Goal: Feedback & Contribution: Submit feedback/report problem

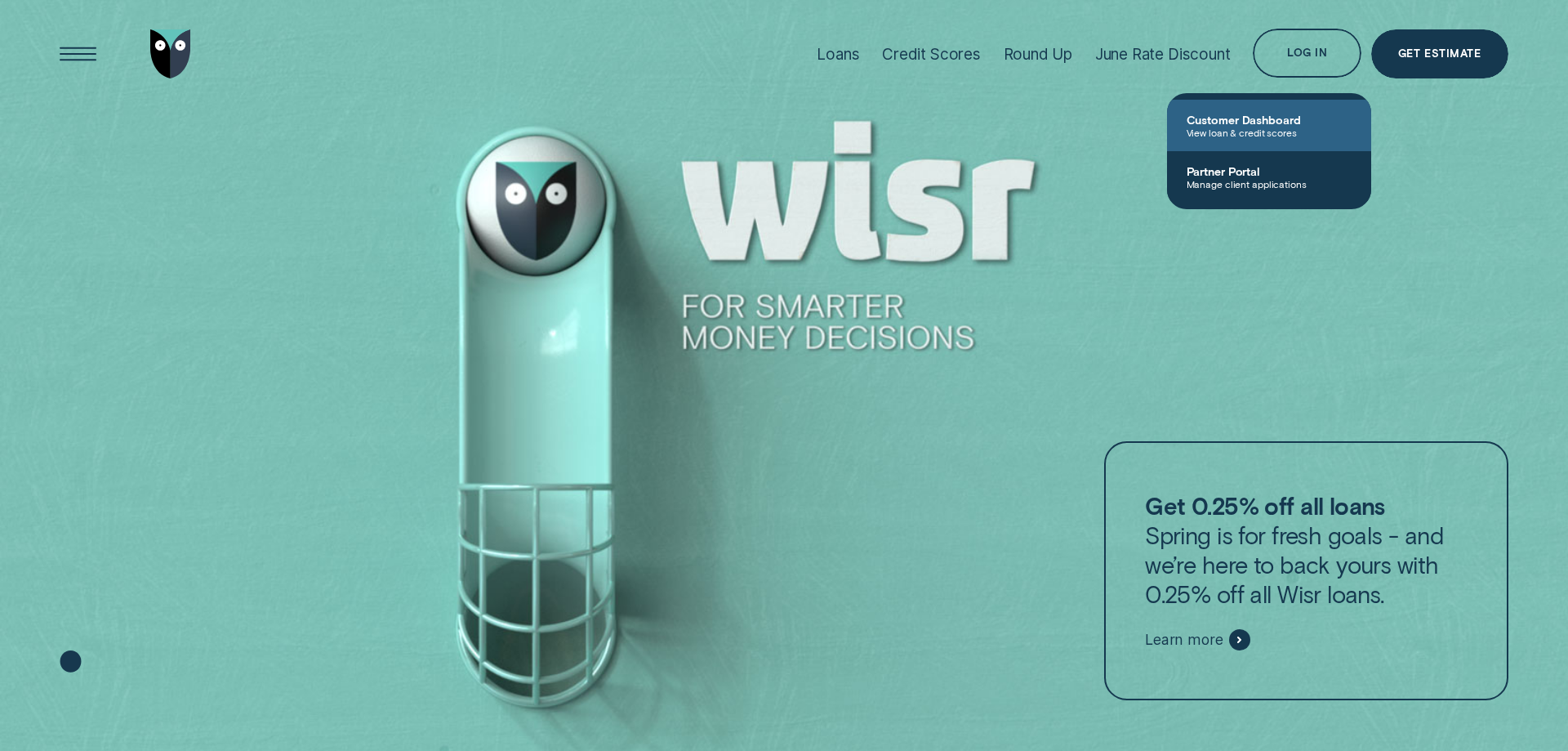
click at [1275, 127] on span "View loan & credit scores" at bounding box center [1269, 132] width 165 height 12
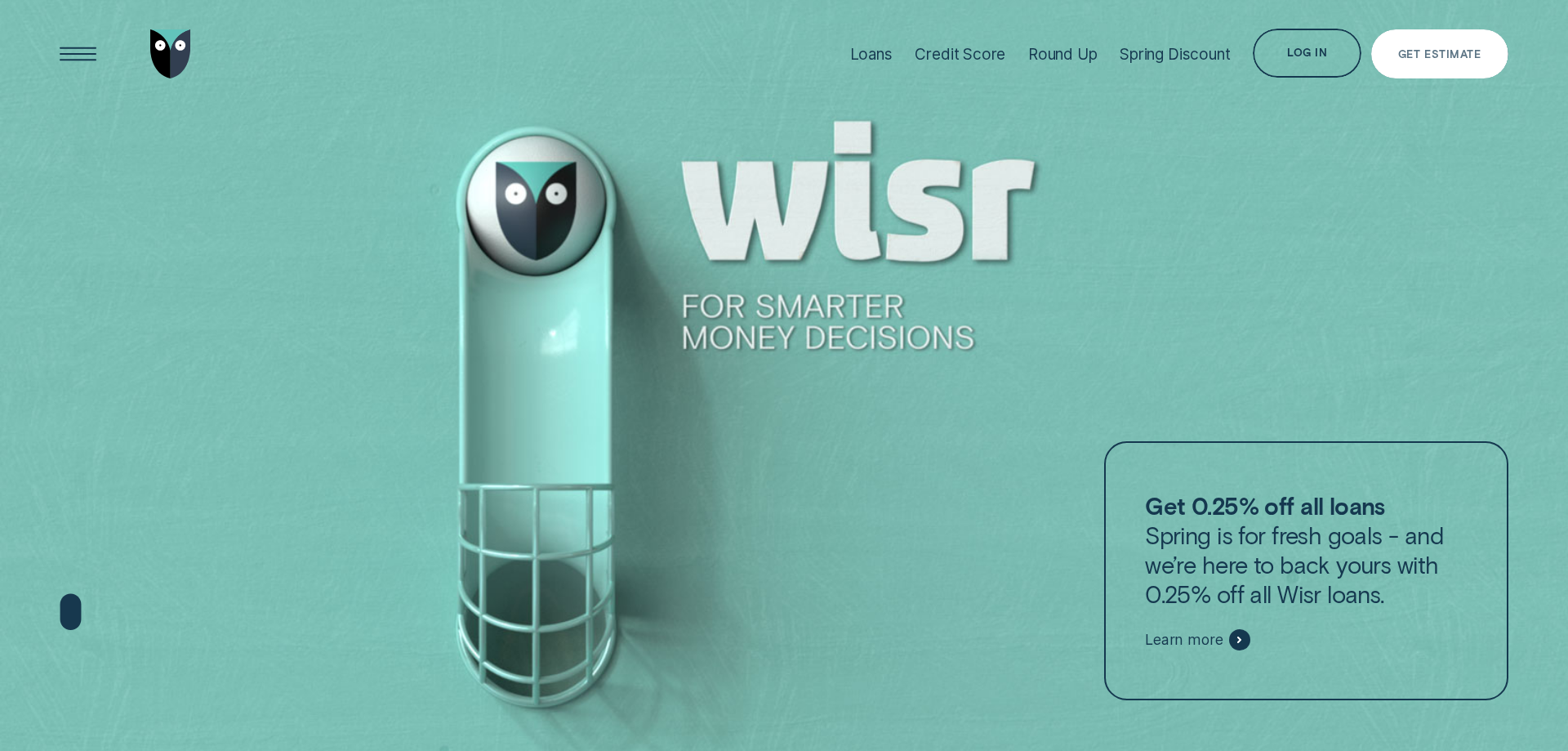
click at [1306, 58] on div "Log in" at bounding box center [1307, 55] width 40 height 10
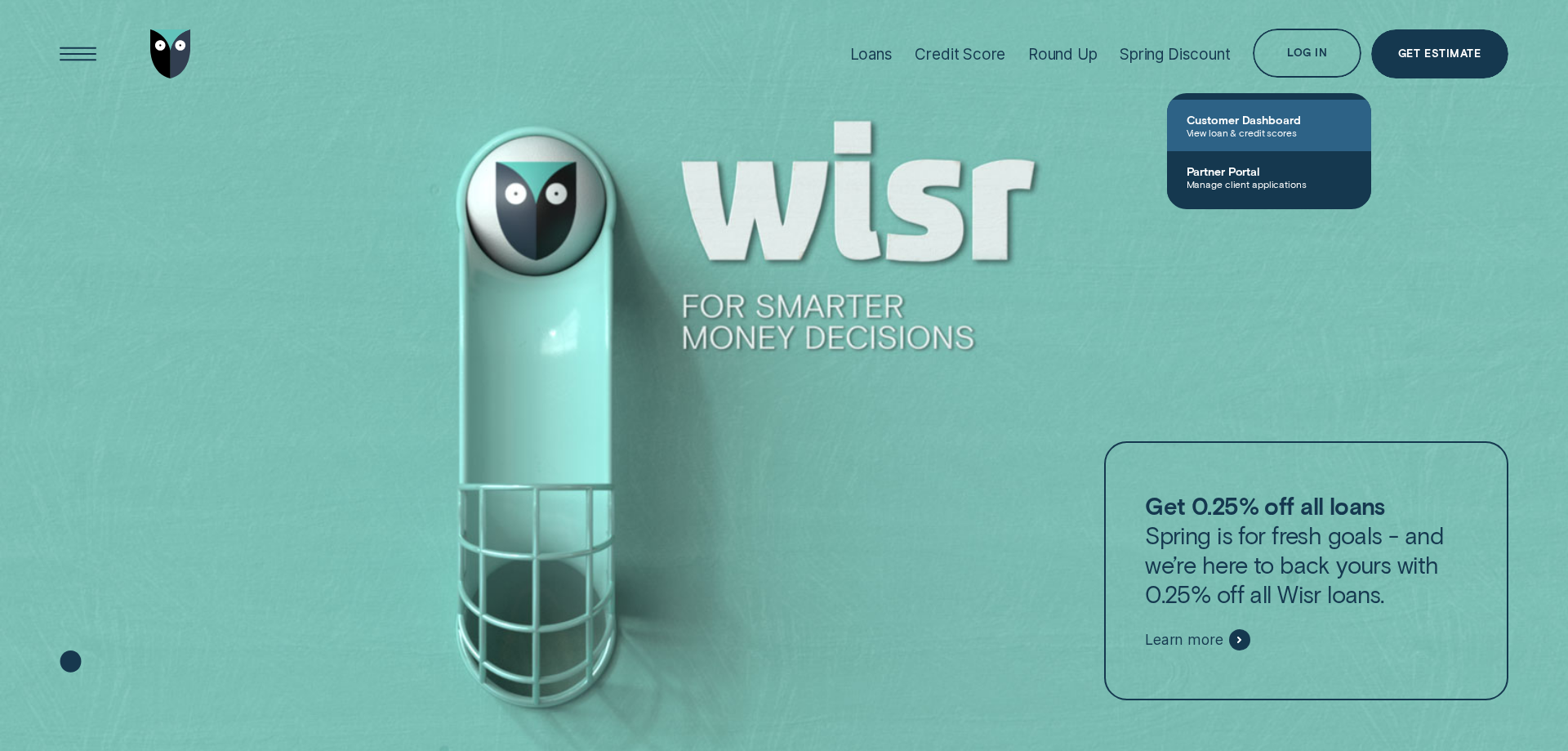
click at [1274, 123] on span "Customer Dashboard" at bounding box center [1269, 119] width 165 height 14
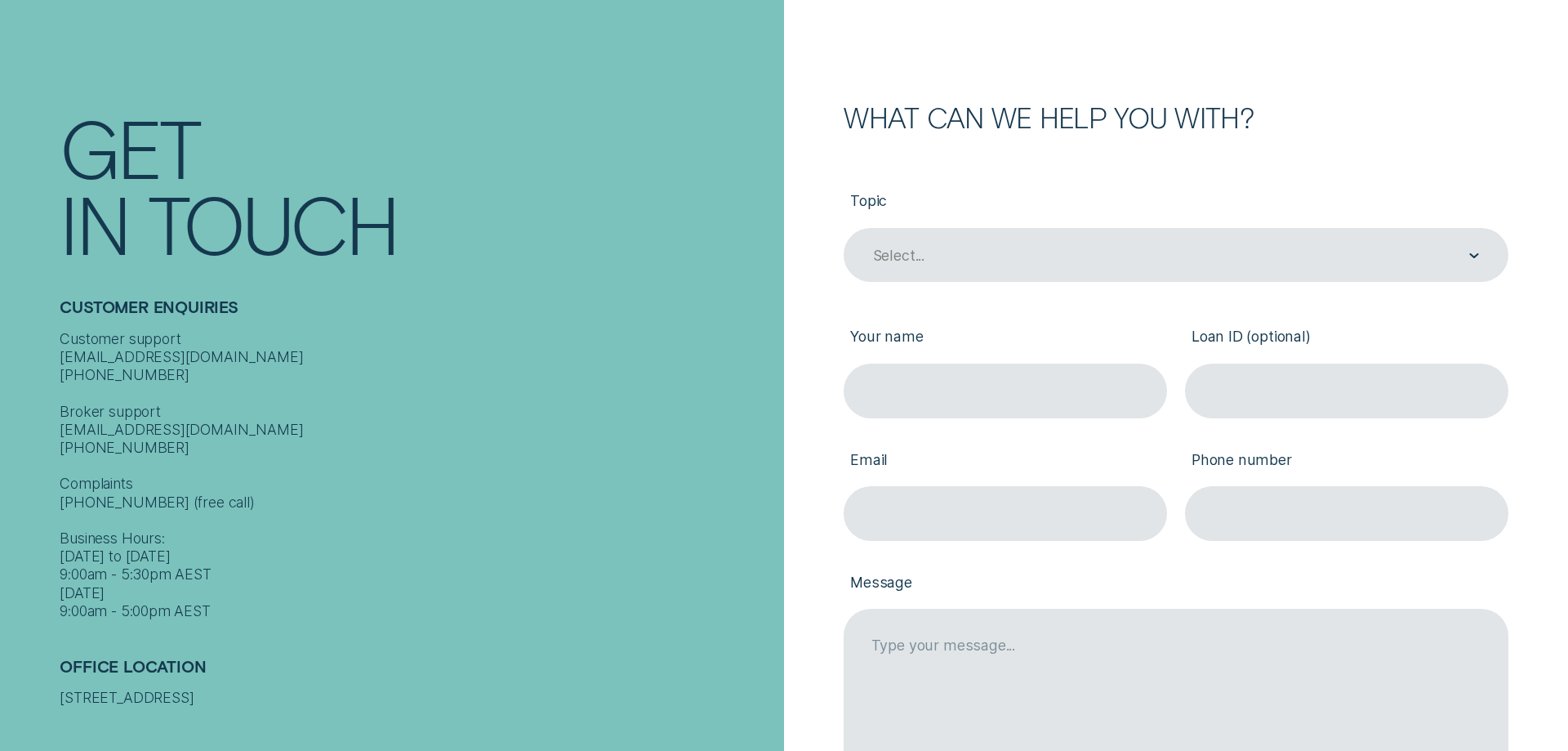
scroll to position [167, 0]
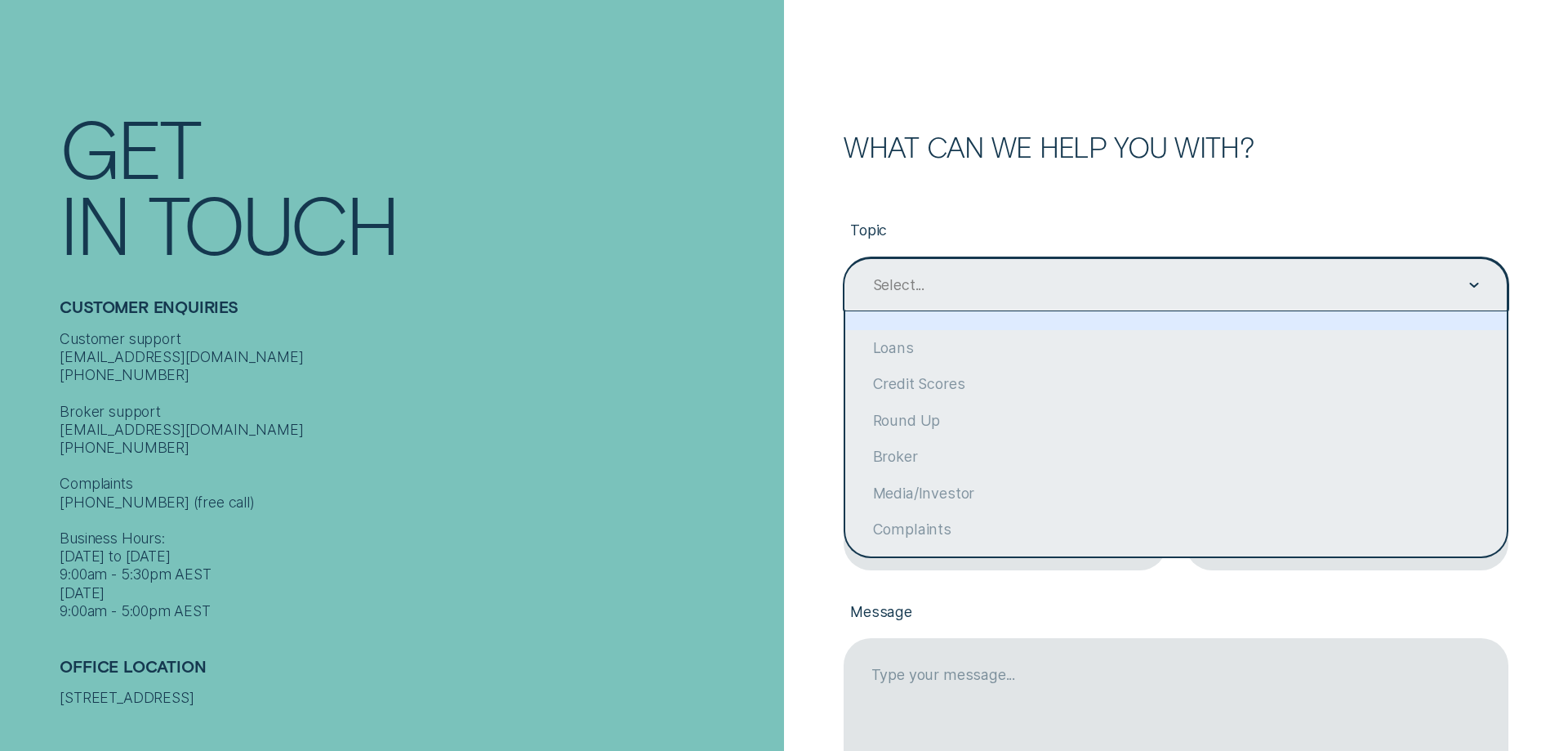
click at [948, 277] on div "Select..." at bounding box center [1176, 285] width 608 height 20
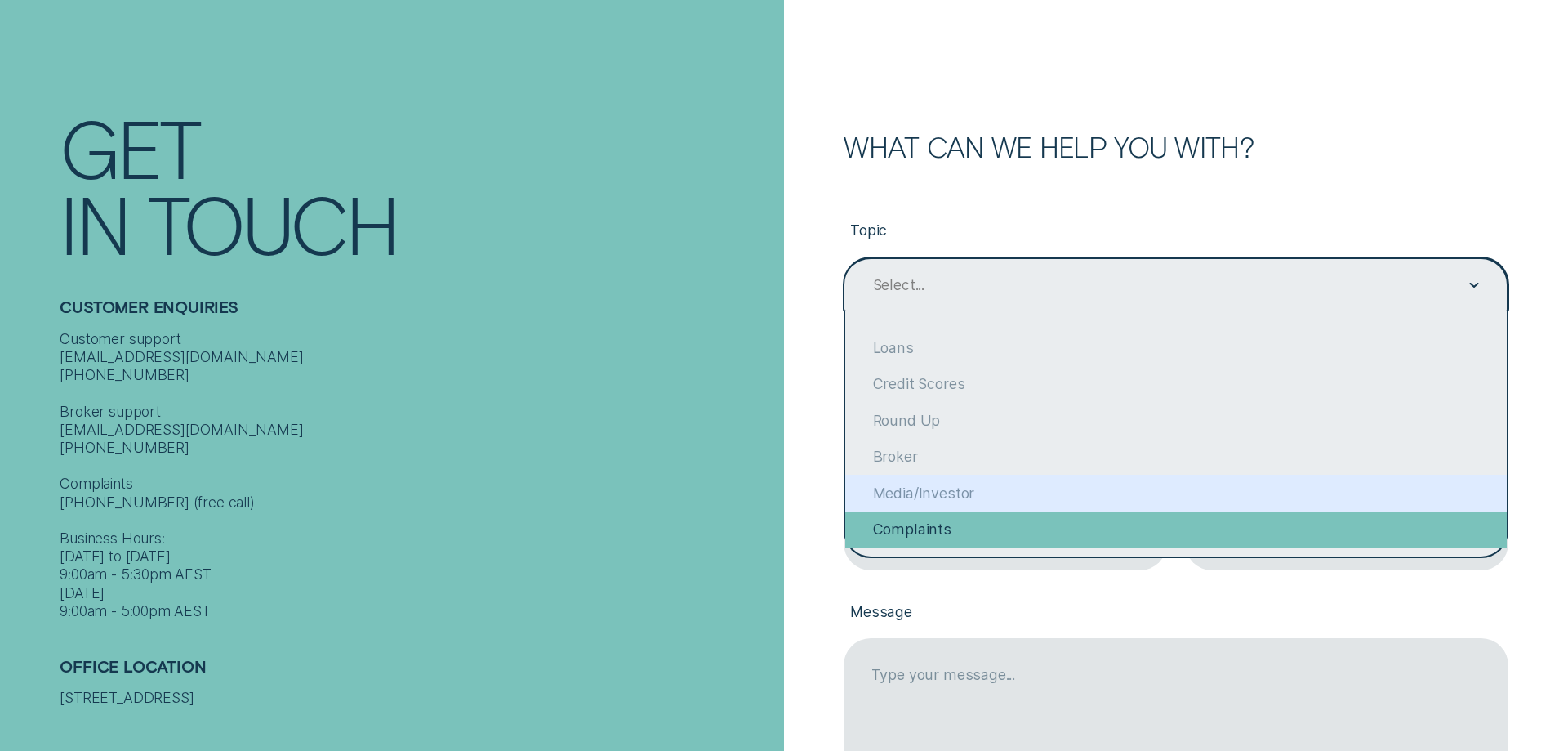
scroll to position [127, 0]
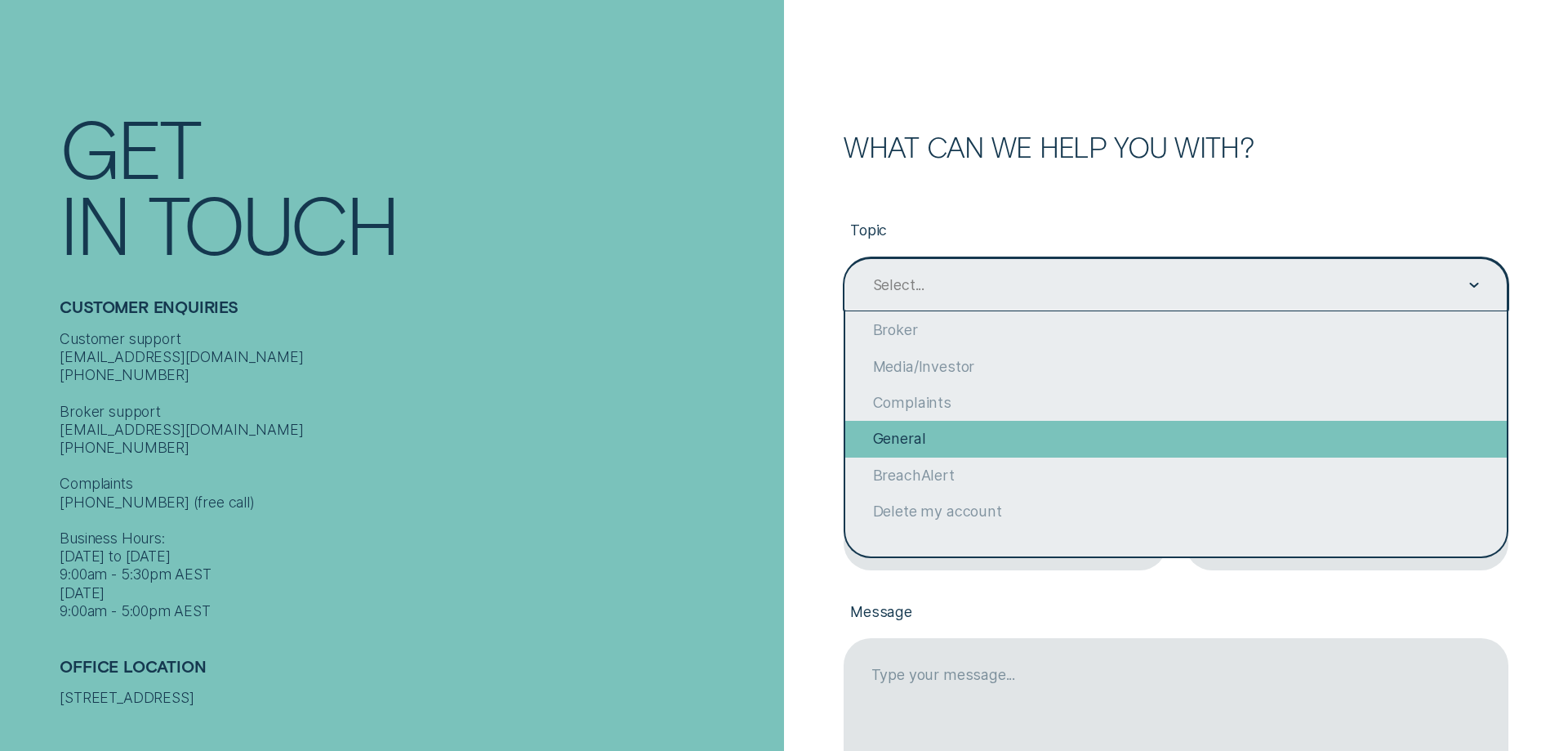
click at [937, 441] on div "General" at bounding box center [1176, 438] width 660 height 36
type input "General"
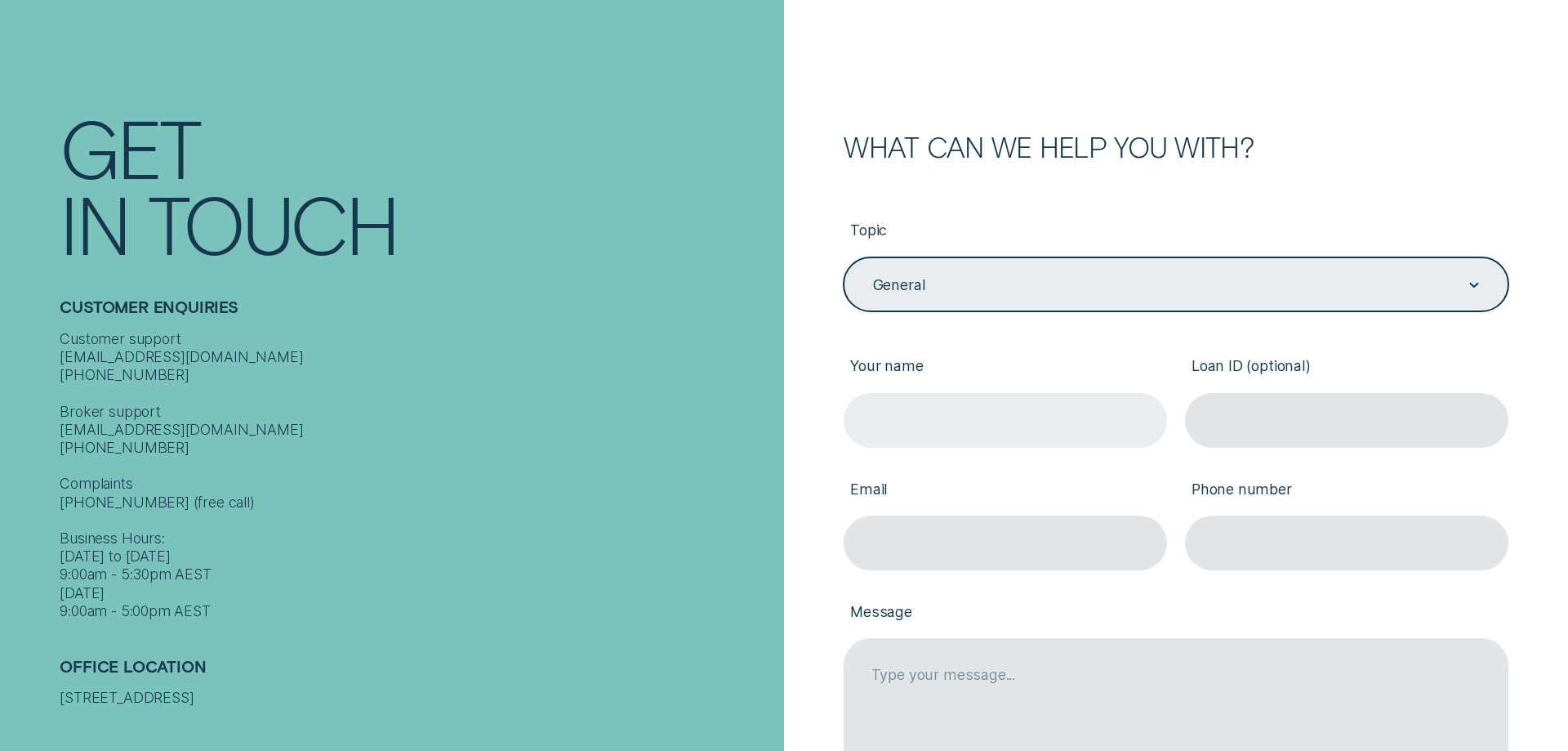
click at [967, 420] on input "Your name" at bounding box center [1006, 420] width 323 height 54
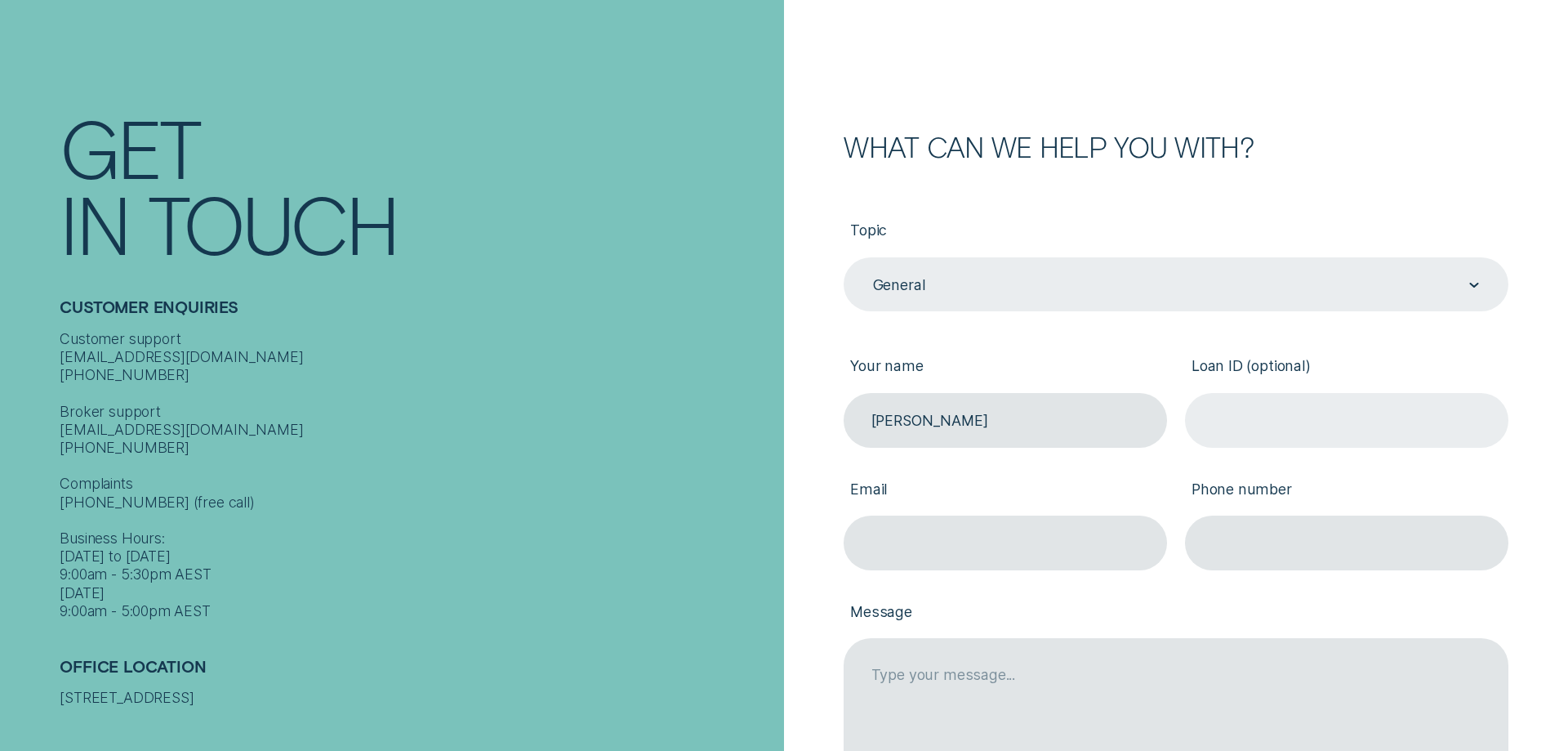
click at [1324, 427] on input "Loan ID (optional)" at bounding box center [1347, 420] width 323 height 54
click at [962, 422] on input "andrew" at bounding box center [1006, 420] width 323 height 54
type input "andrew dubber"
click at [1332, 427] on input "Loan ID (optional)" at bounding box center [1347, 420] width 323 height 54
paste input "404504"
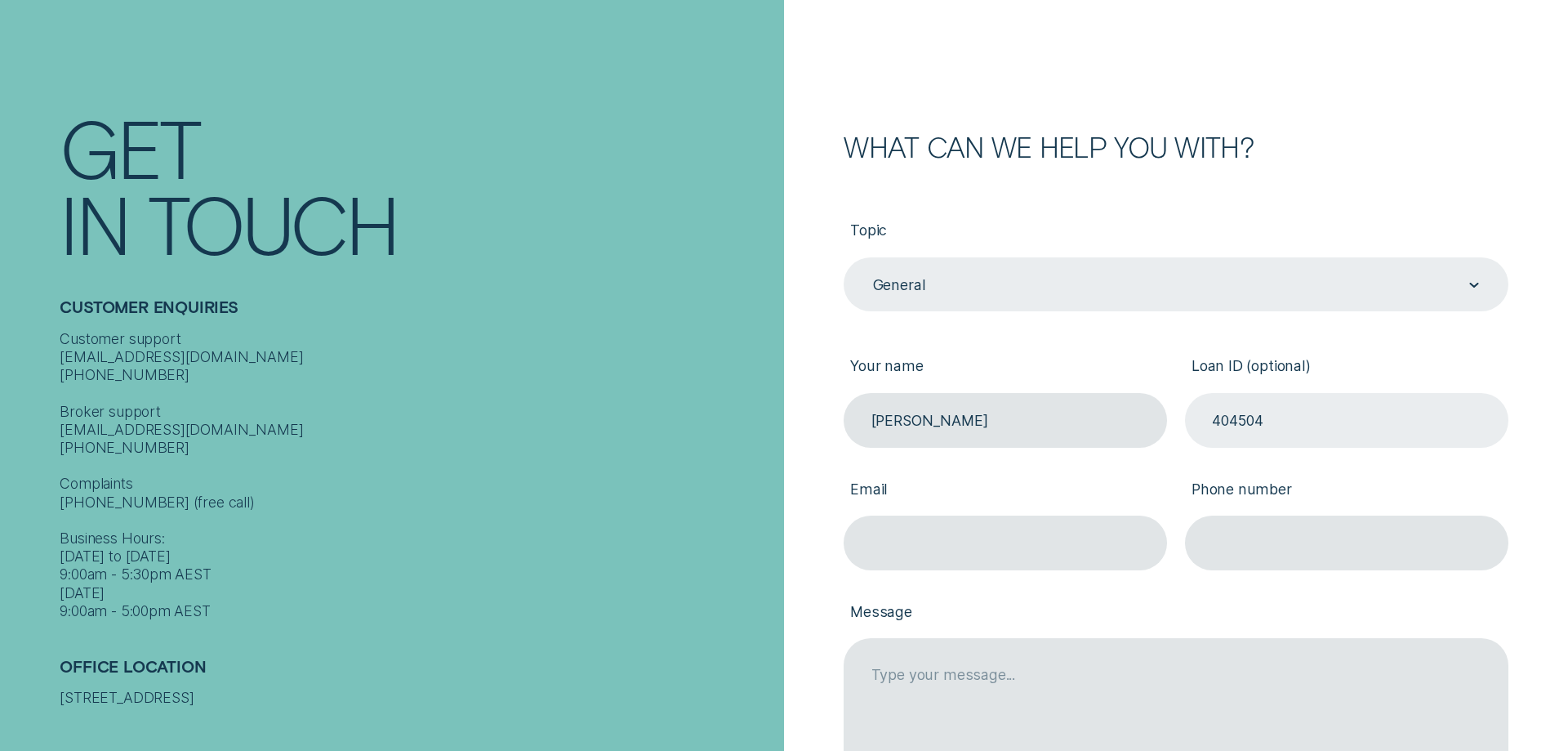
drag, startPoint x: 1312, startPoint y: 417, endPoint x: 1138, endPoint y: 421, distance: 174.0
click at [1185, 421] on input "404504" at bounding box center [1347, 420] width 323 height 54
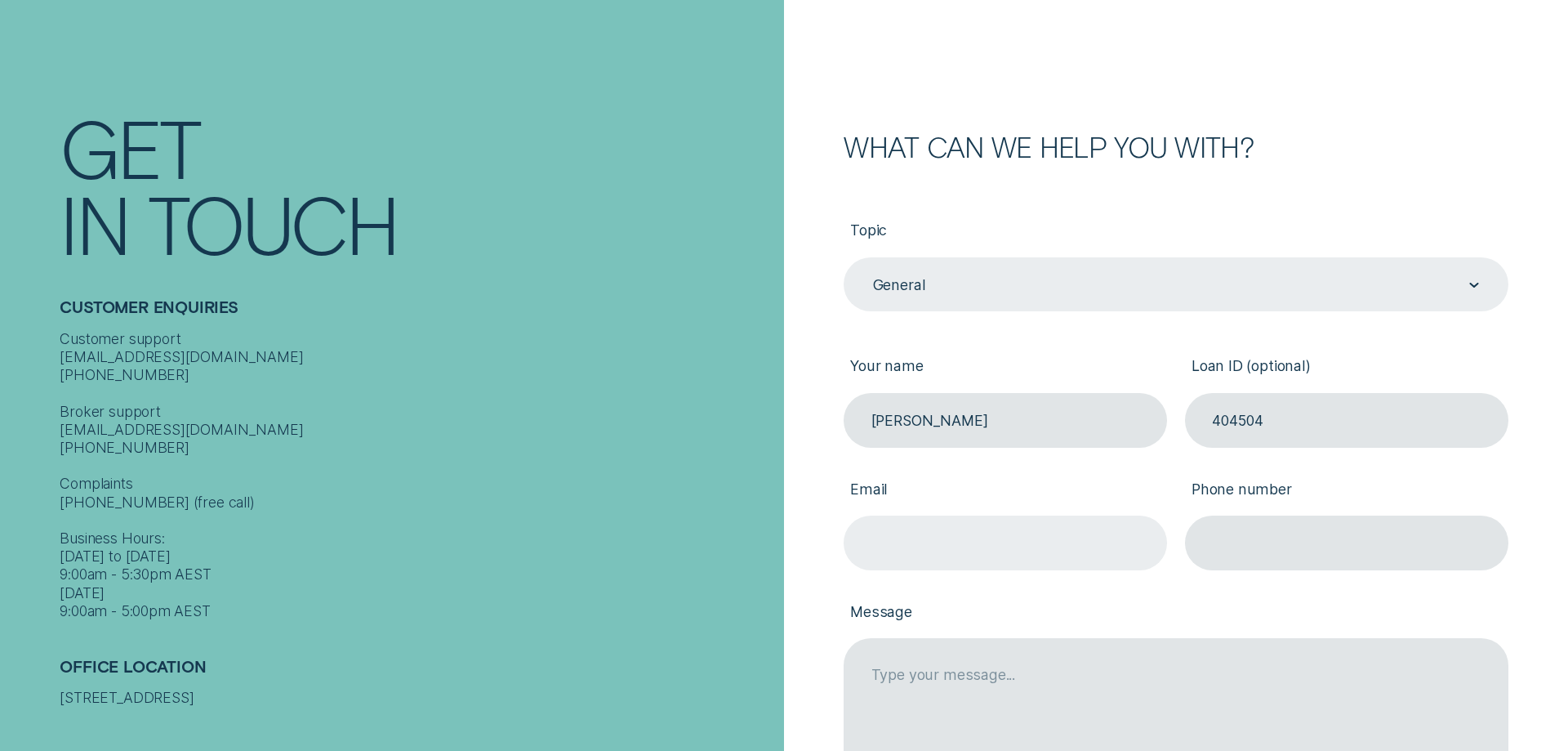
type input "404504"
click at [1009, 551] on input "Email" at bounding box center [1006, 542] width 323 height 54
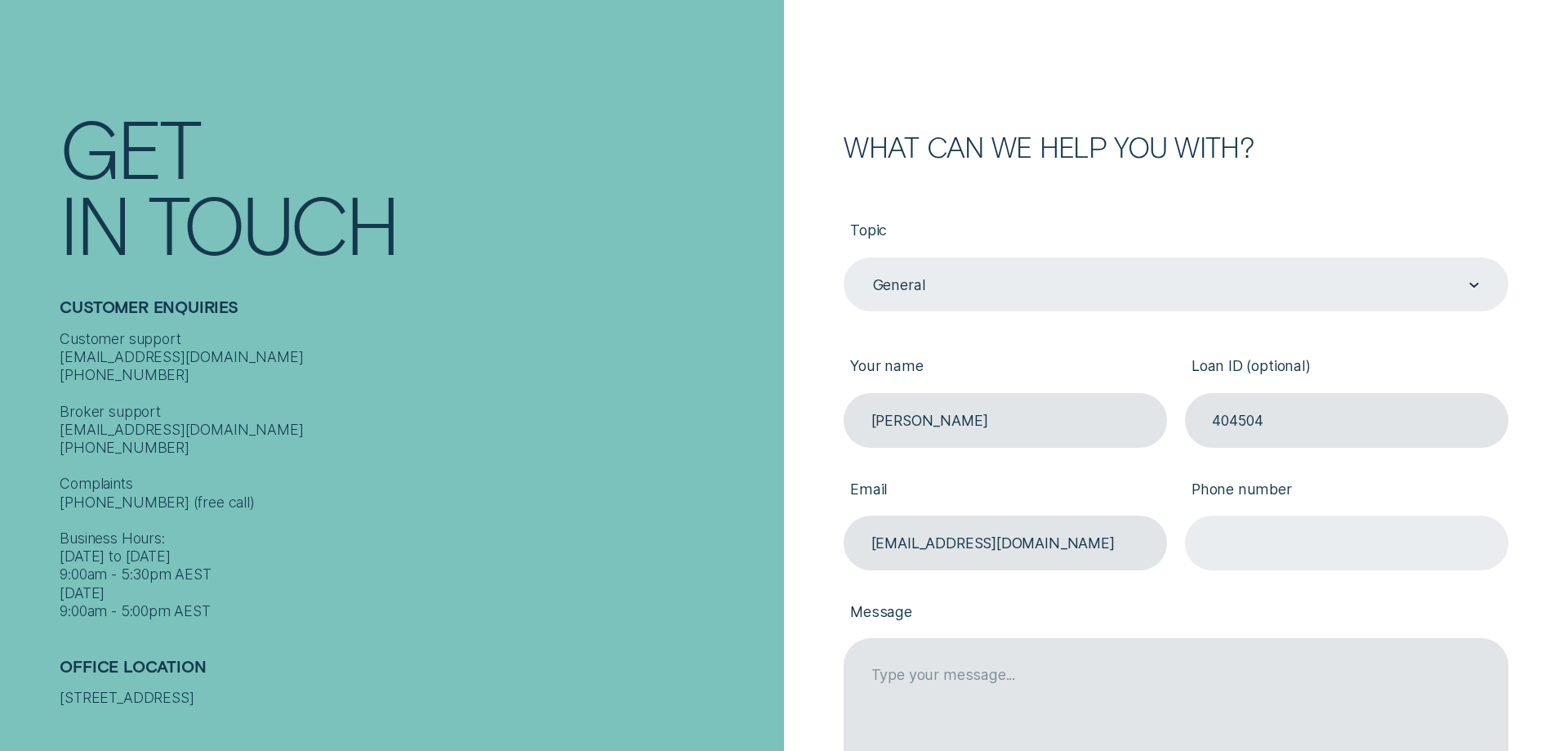
type input "andrewdubber@hotmail.com"
click at [1256, 528] on input "Phone number" at bounding box center [1347, 542] width 323 height 54
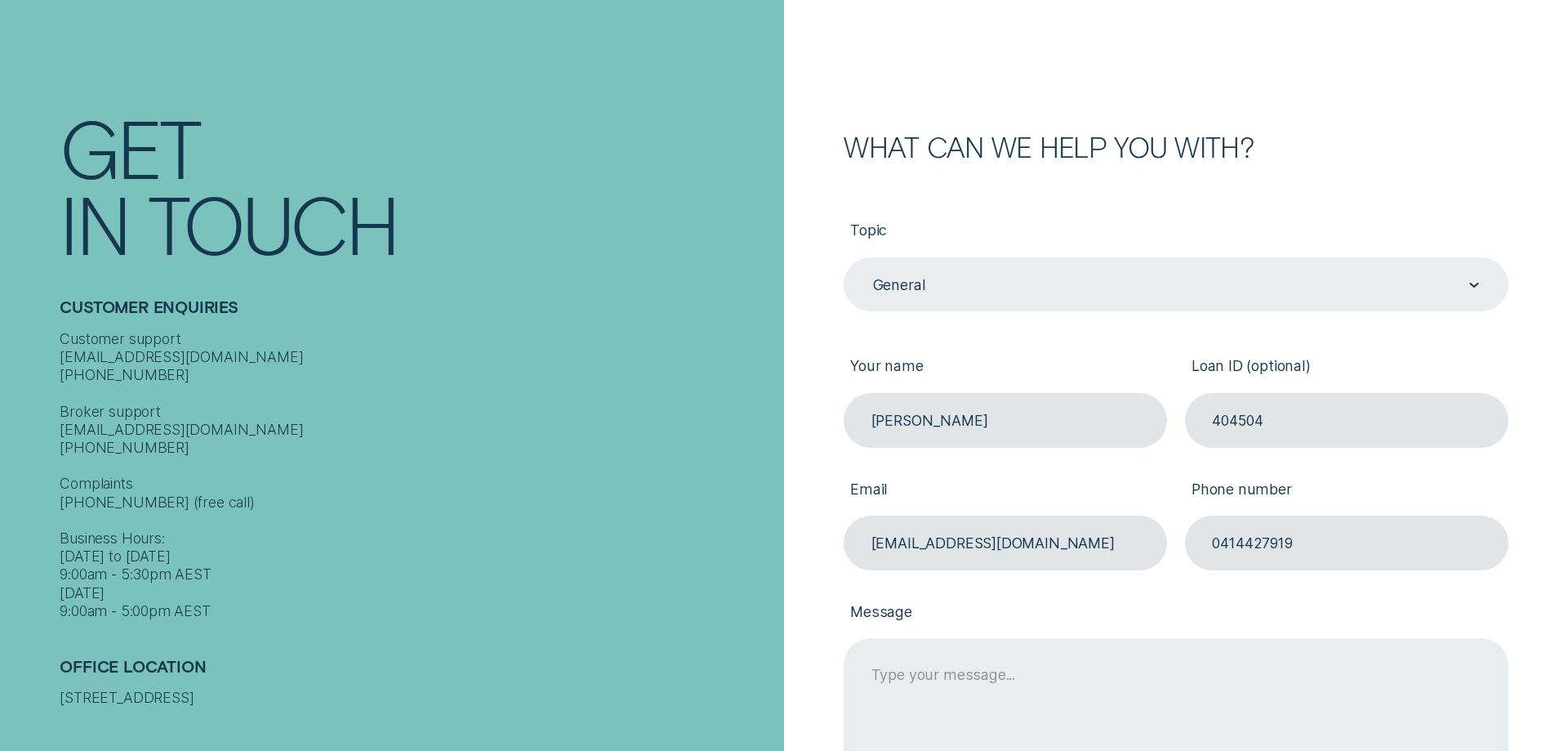
type input "0414427919"
click at [1182, 702] on textarea "Message" at bounding box center [1176, 725] width 664 height 174
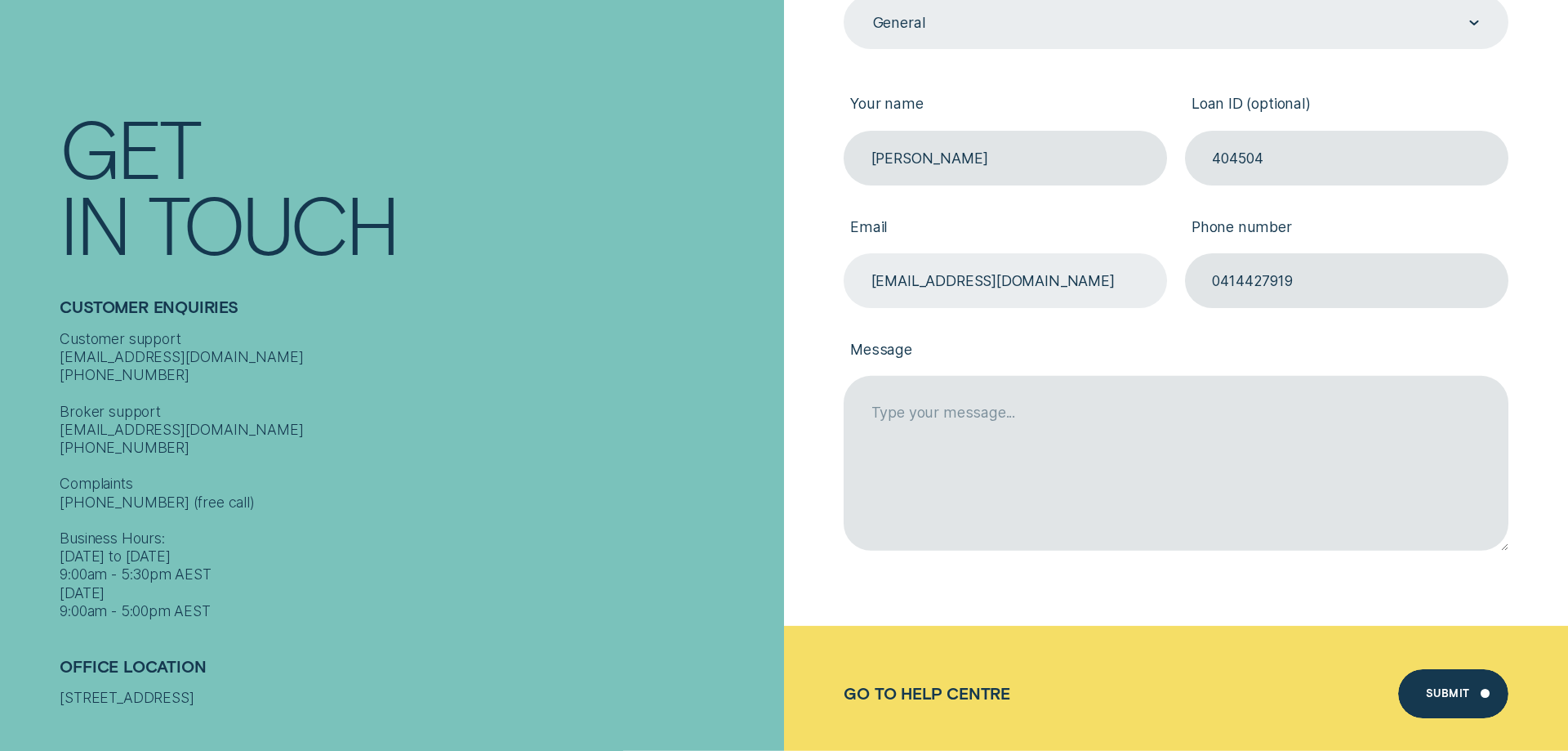
scroll to position [500, 0]
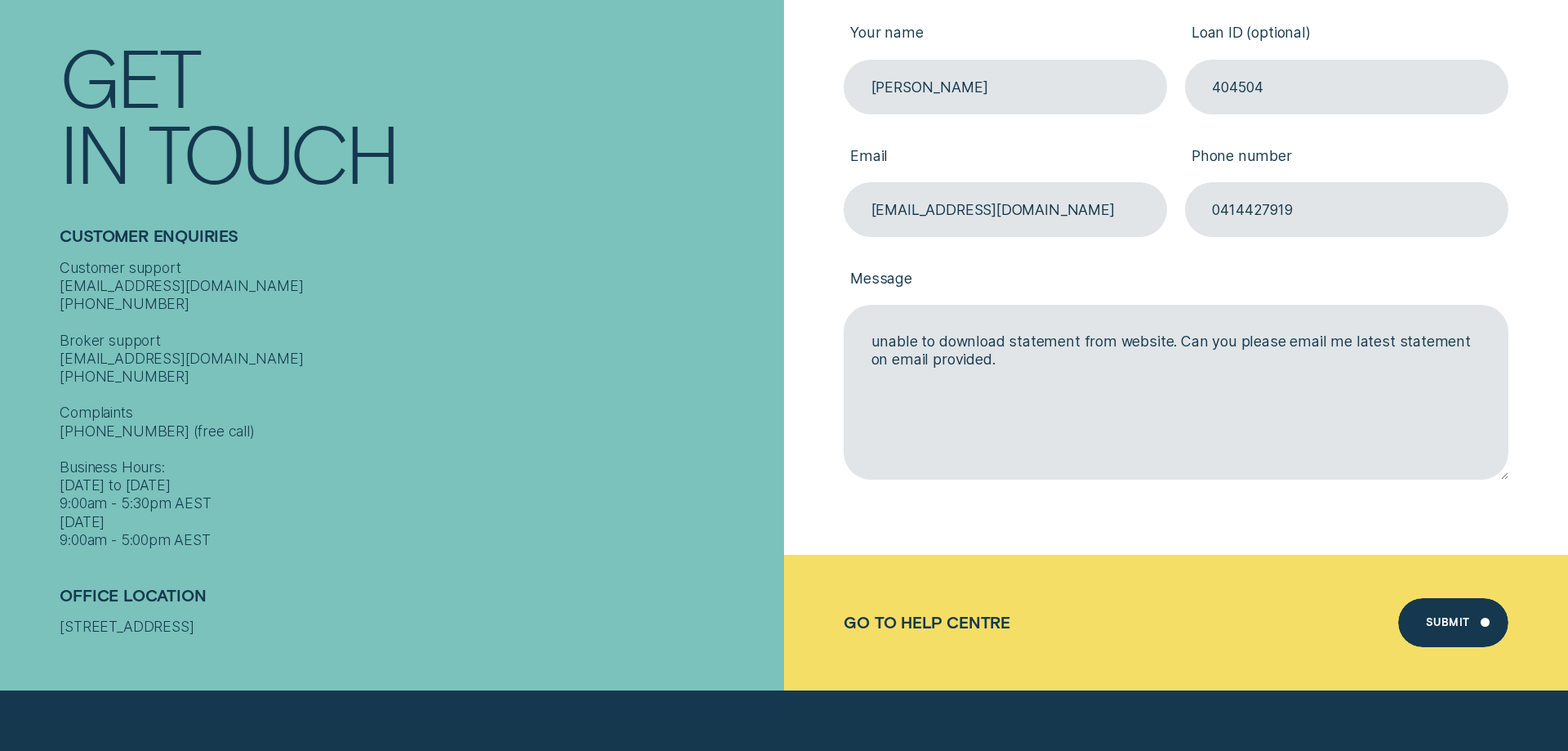
type textarea "unable to download statement from website. Can you please email me latest state…"
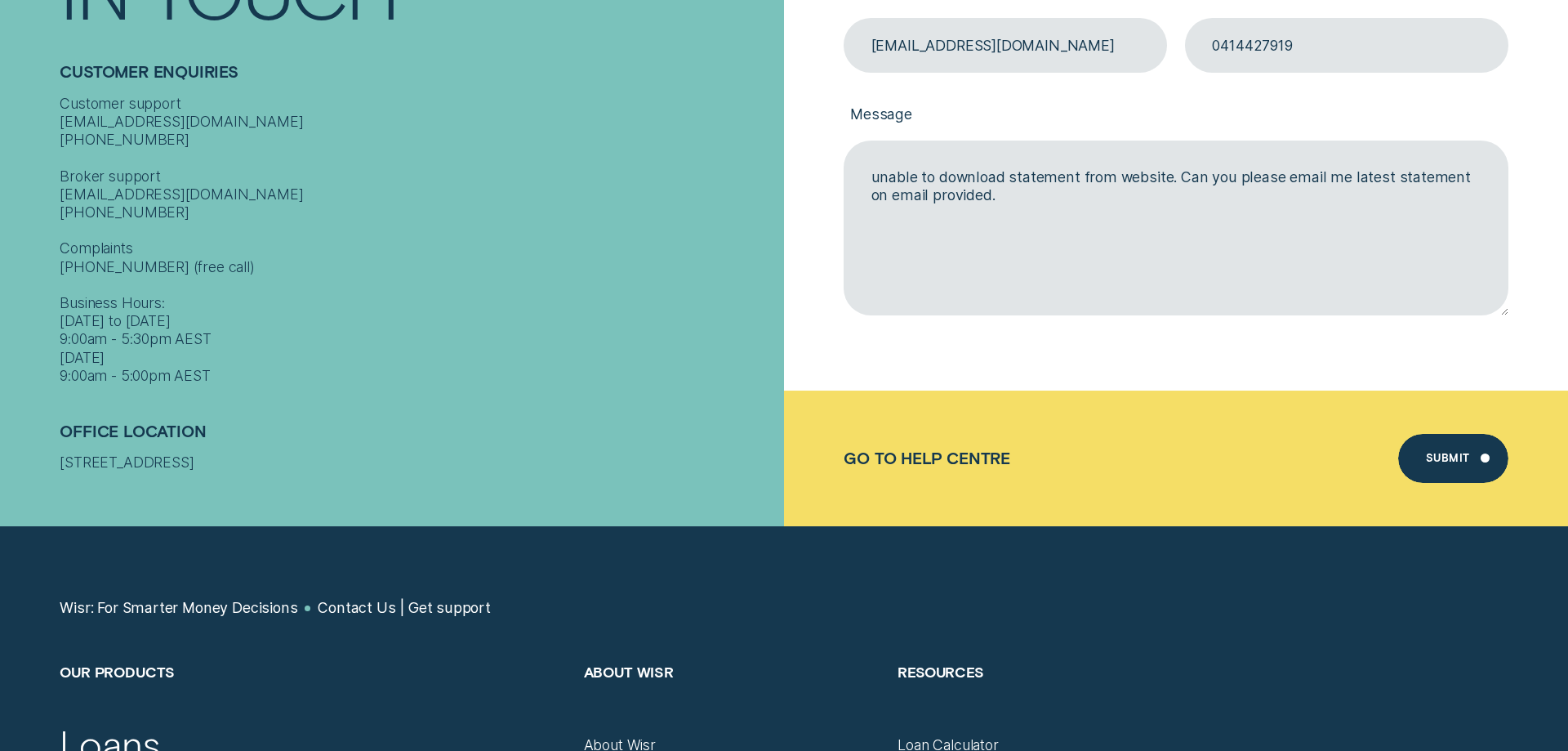
scroll to position [666, 0]
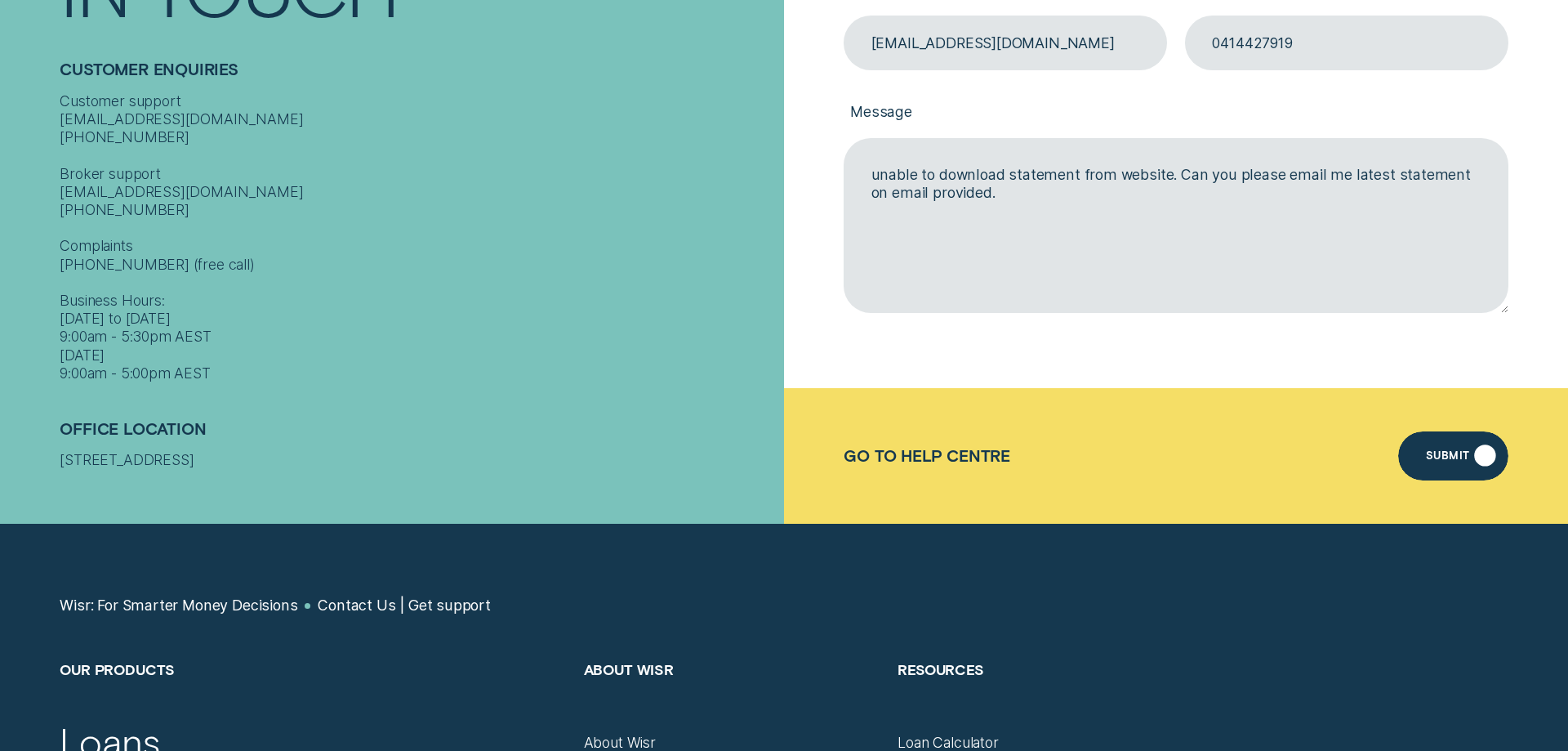
click at [1431, 453] on div "Submit" at bounding box center [1448, 458] width 44 height 10
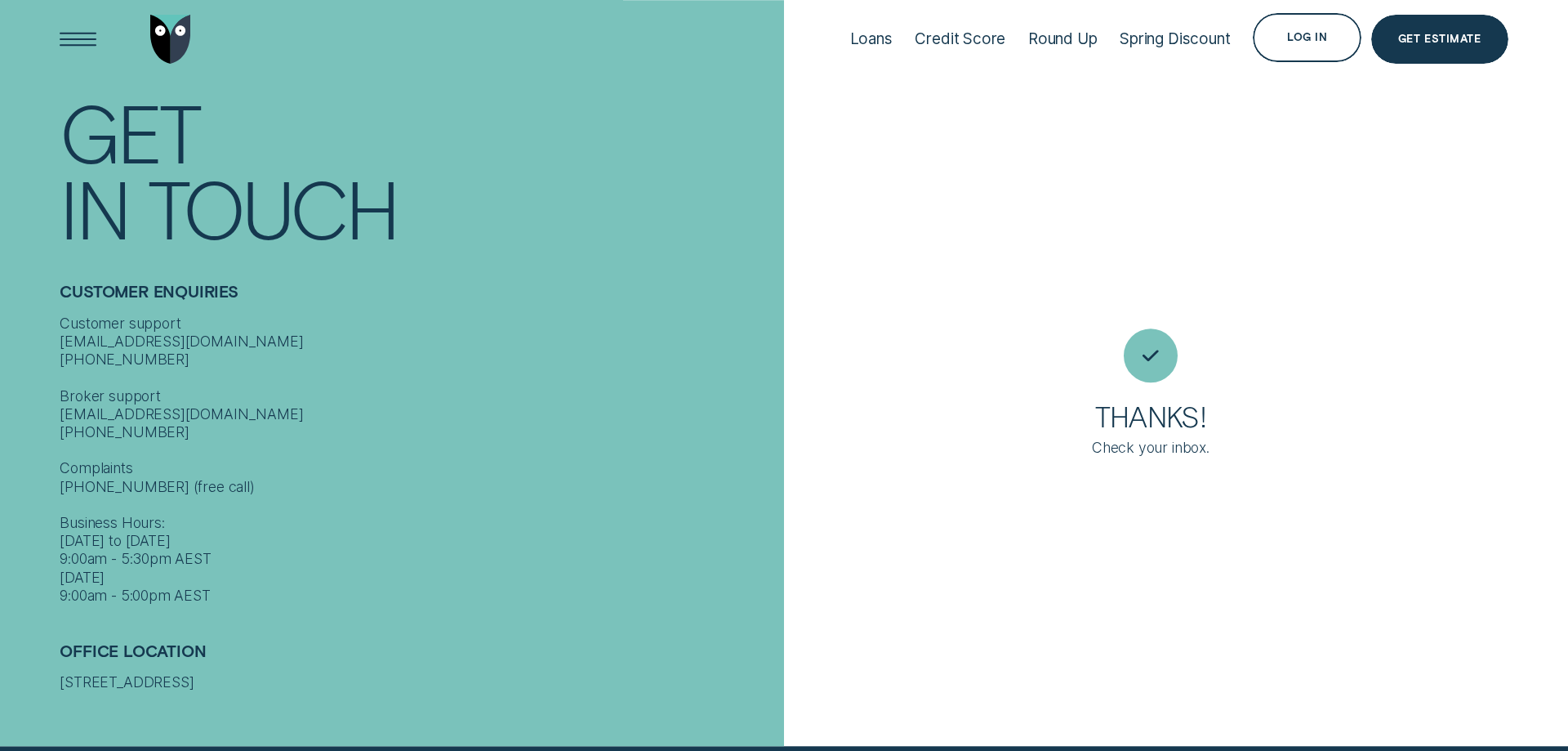
scroll to position [15, 0]
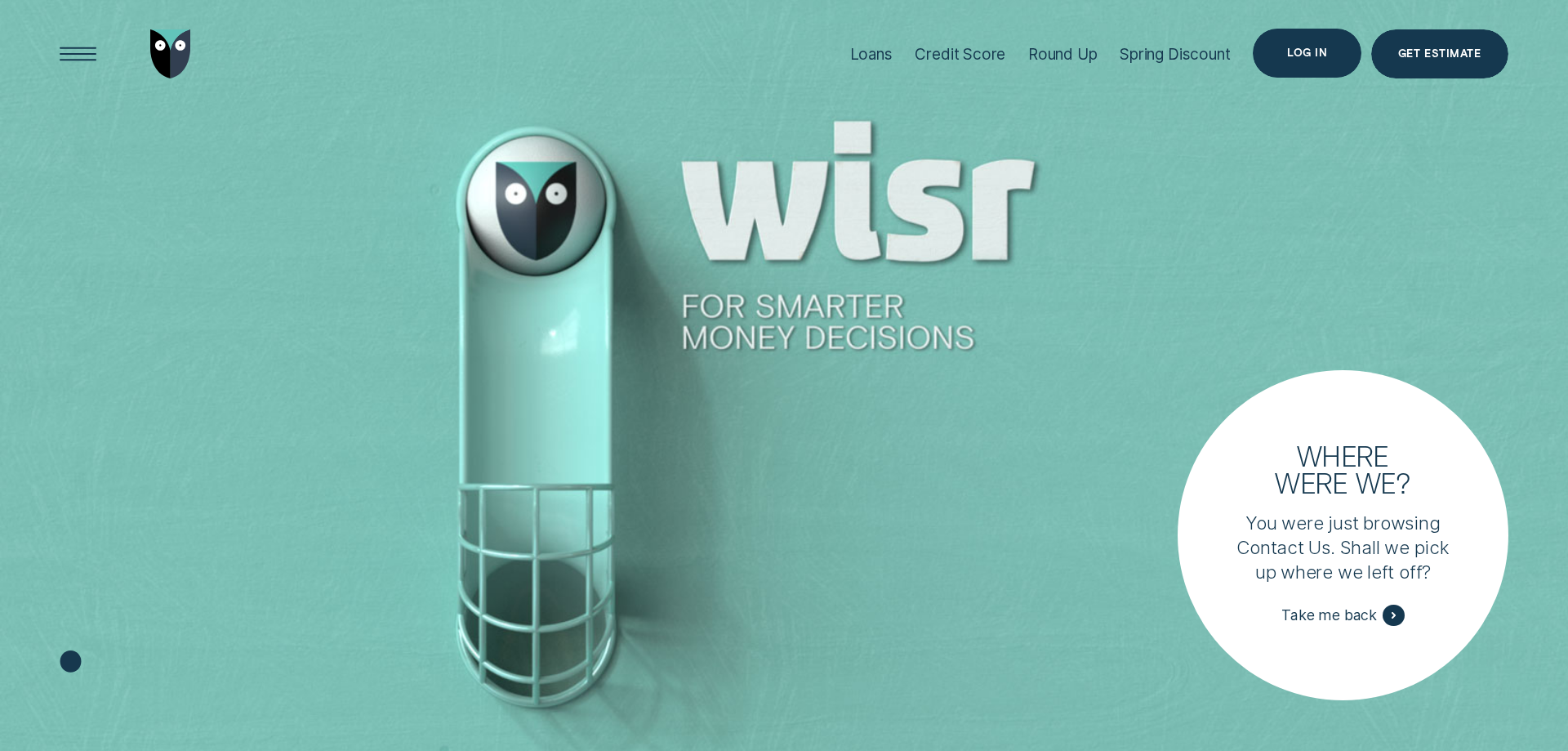
click at [1339, 54] on div "Log in" at bounding box center [1307, 53] width 109 height 49
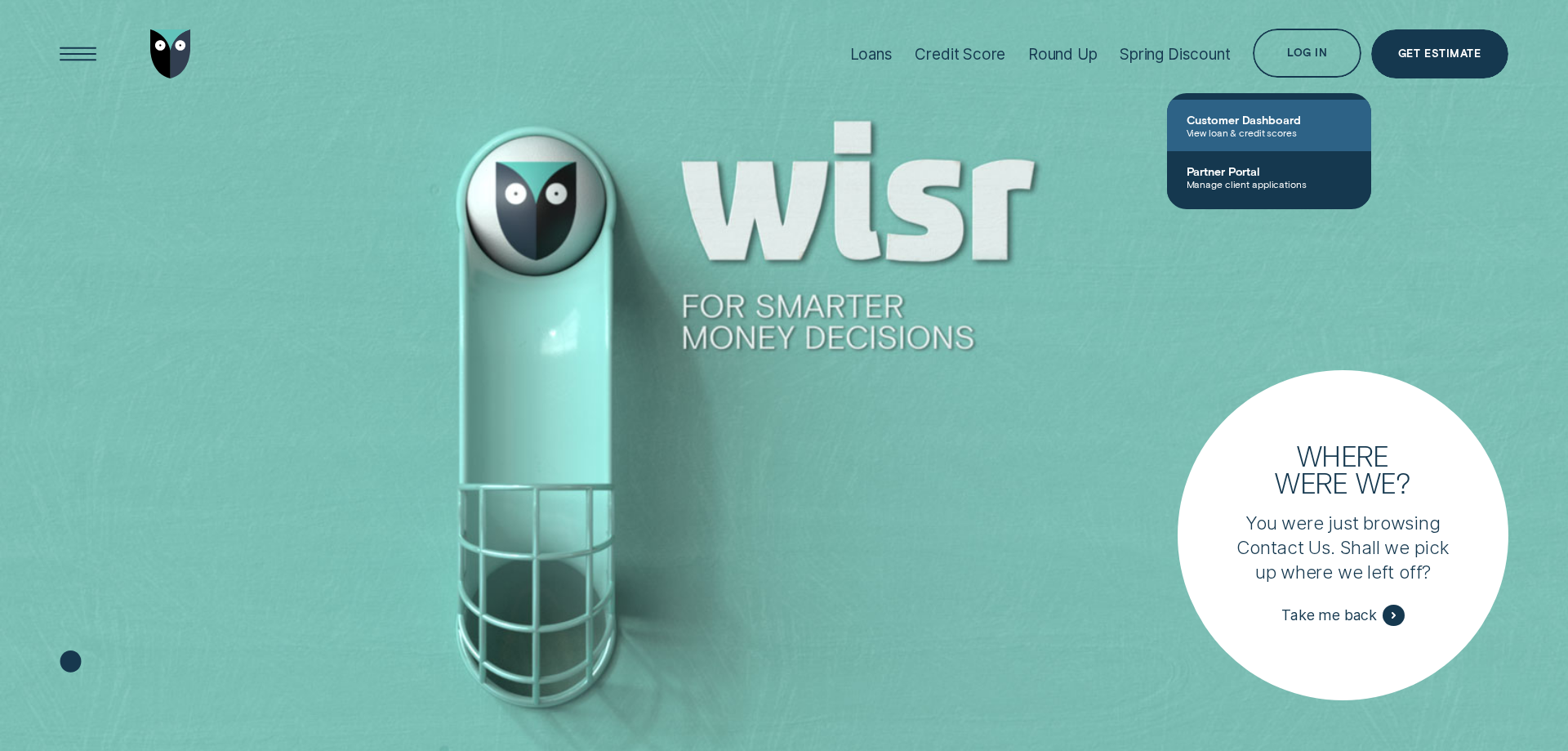
click at [1274, 124] on span "Customer Dashboard" at bounding box center [1269, 119] width 165 height 14
